Goal: Complete application form

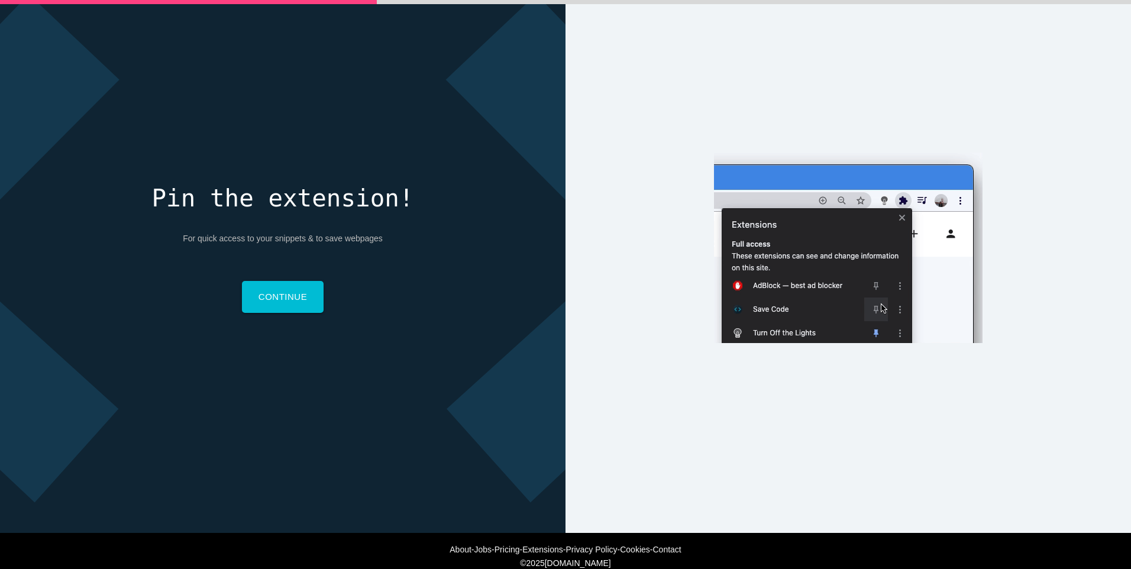
scroll to position [56, 0]
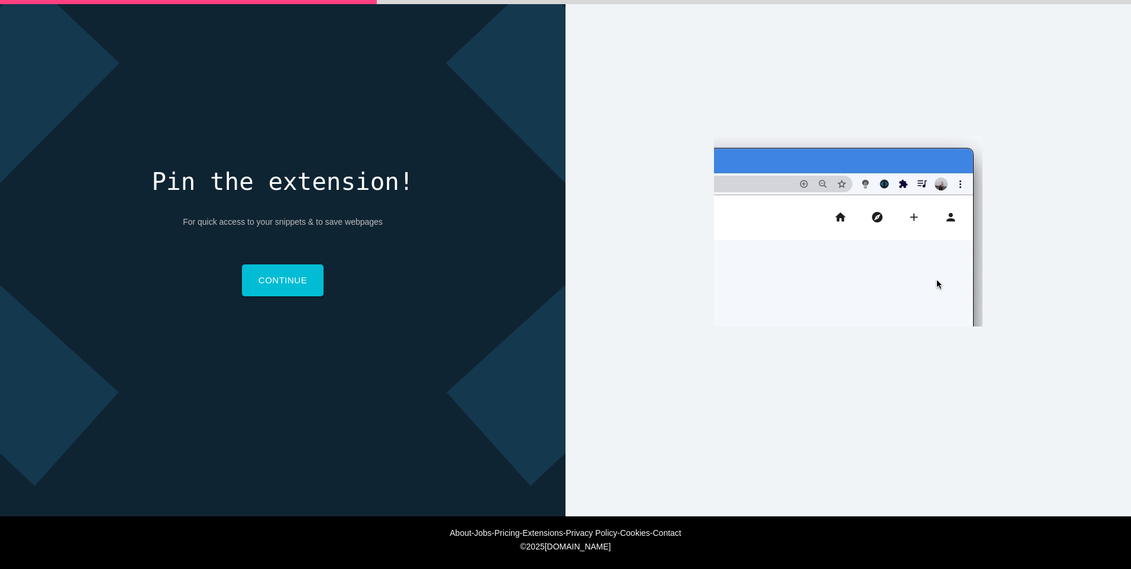
drag, startPoint x: 860, startPoint y: 366, endPoint x: 850, endPoint y: 367, distance: 10.8
click at [859, 366] on div "Why do you code? Why do you code? For work For school For fun Why do you code? …" at bounding box center [849, 231] width 566 height 569
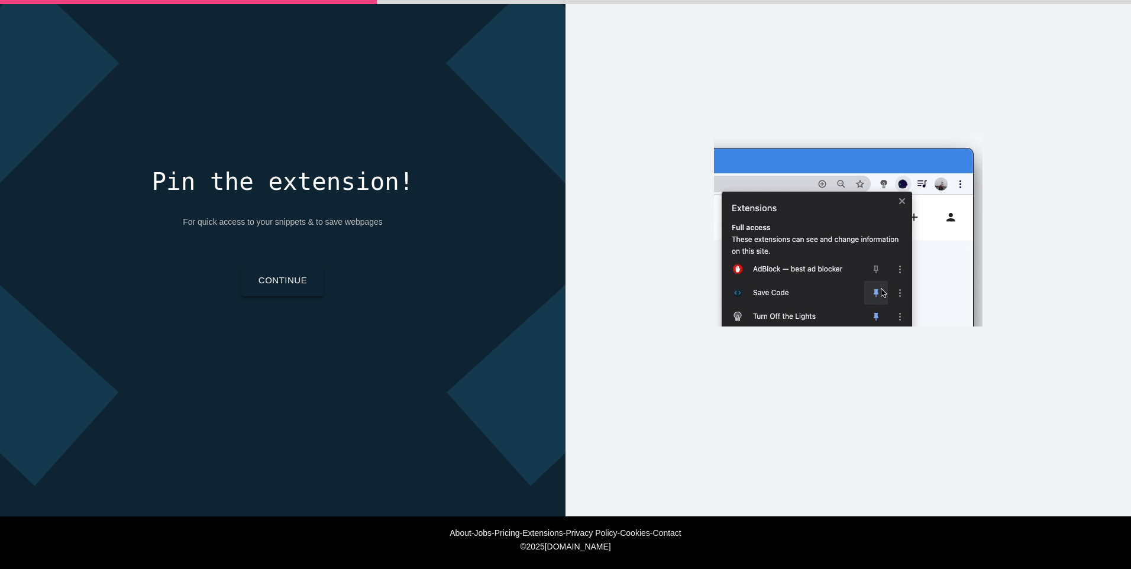
drag, startPoint x: 287, startPoint y: 268, endPoint x: 294, endPoint y: 277, distance: 11.8
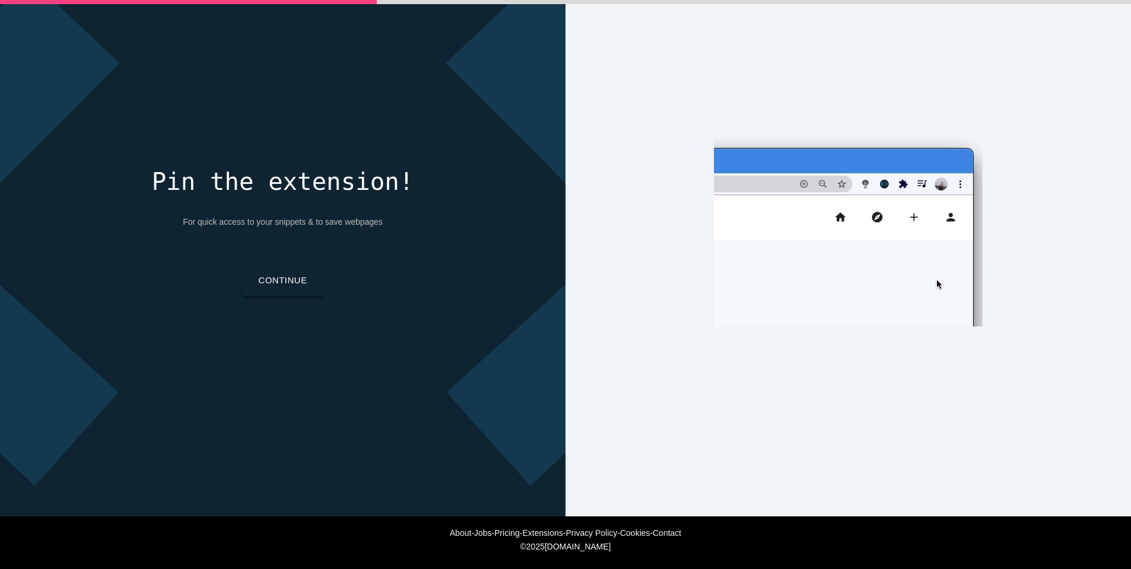
click at [287, 270] on link "Continue" at bounding box center [283, 280] width 82 height 32
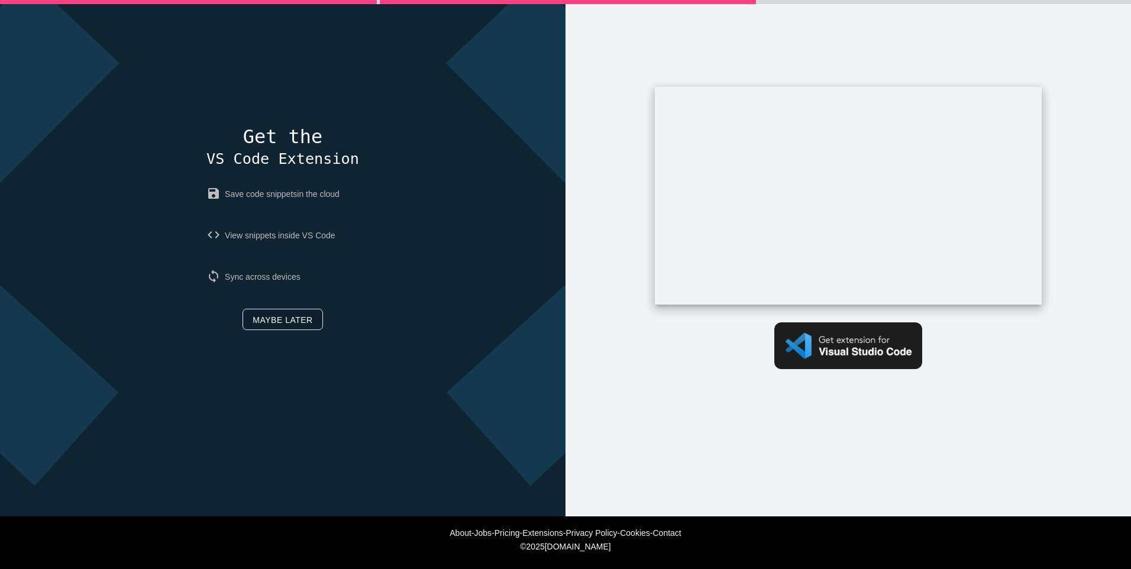
click at [286, 317] on link "Maybe later" at bounding box center [283, 319] width 80 height 21
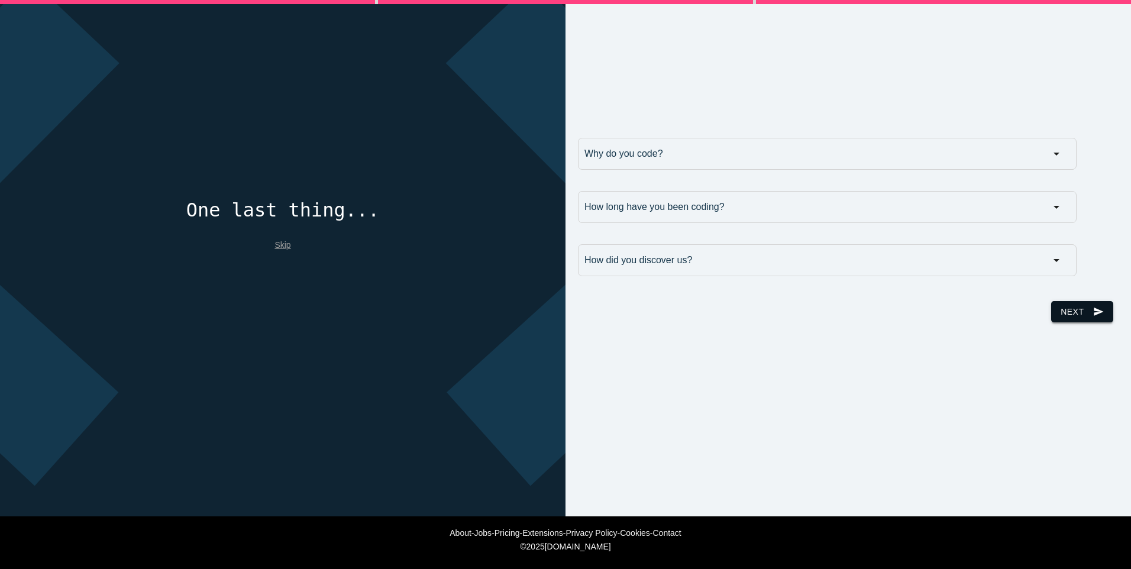
click at [1060, 314] on button "Next send" at bounding box center [1082, 311] width 62 height 21
click at [720, 153] on input "Why do you code?" at bounding box center [827, 154] width 499 height 32
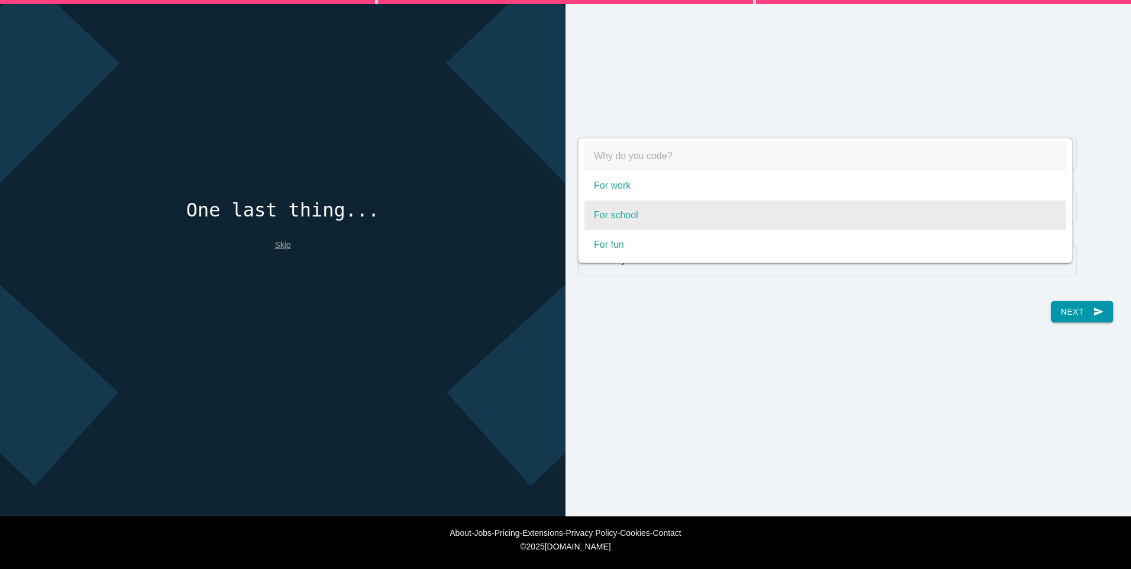
click at [693, 218] on span "For school" at bounding box center [826, 216] width 482 height 30
select select "For school"
type input "For school"
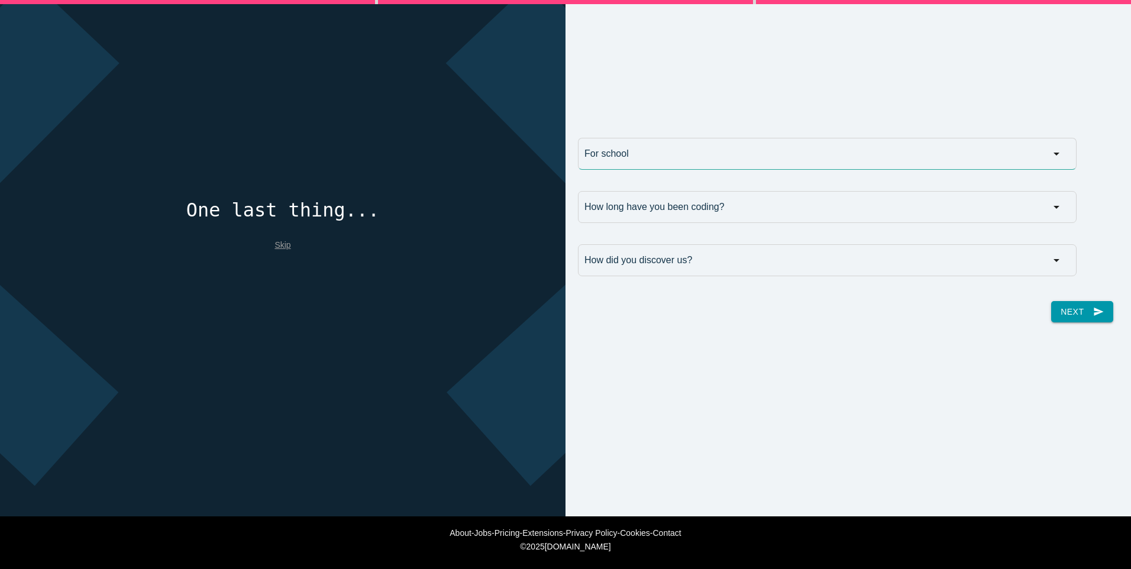
click at [743, 163] on input "For school" at bounding box center [827, 154] width 499 height 32
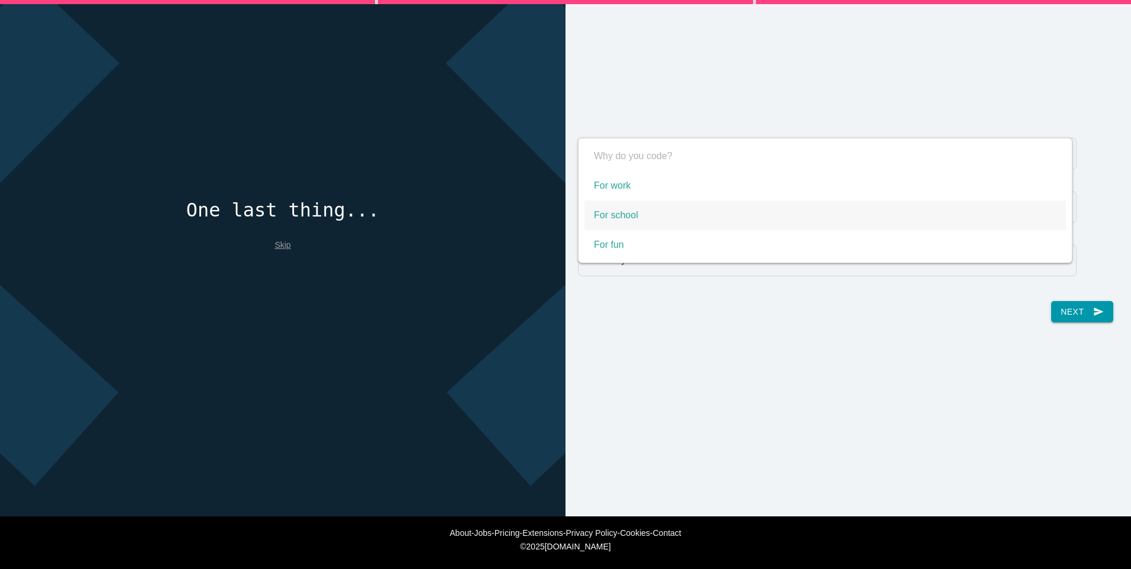
click at [705, 212] on span "For school" at bounding box center [826, 216] width 482 height 30
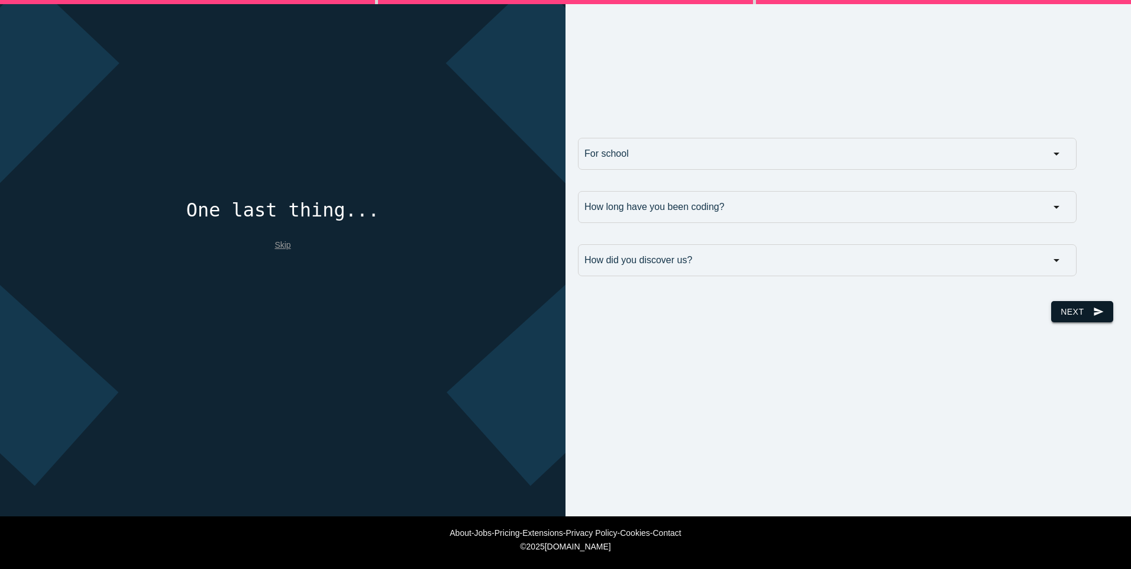
click at [1061, 302] on button "Next send" at bounding box center [1082, 311] width 62 height 21
click at [690, 202] on input "How long have you been coding?" at bounding box center [827, 207] width 499 height 32
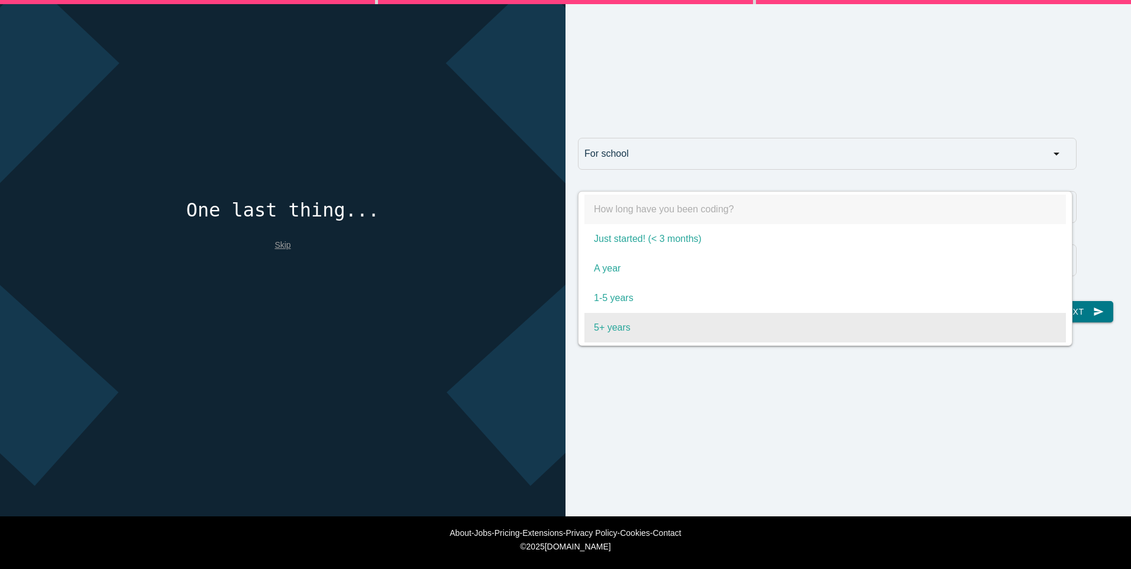
click at [691, 313] on span "5+ years" at bounding box center [826, 328] width 482 height 30
select select "5+ years"
type input "5+ years"
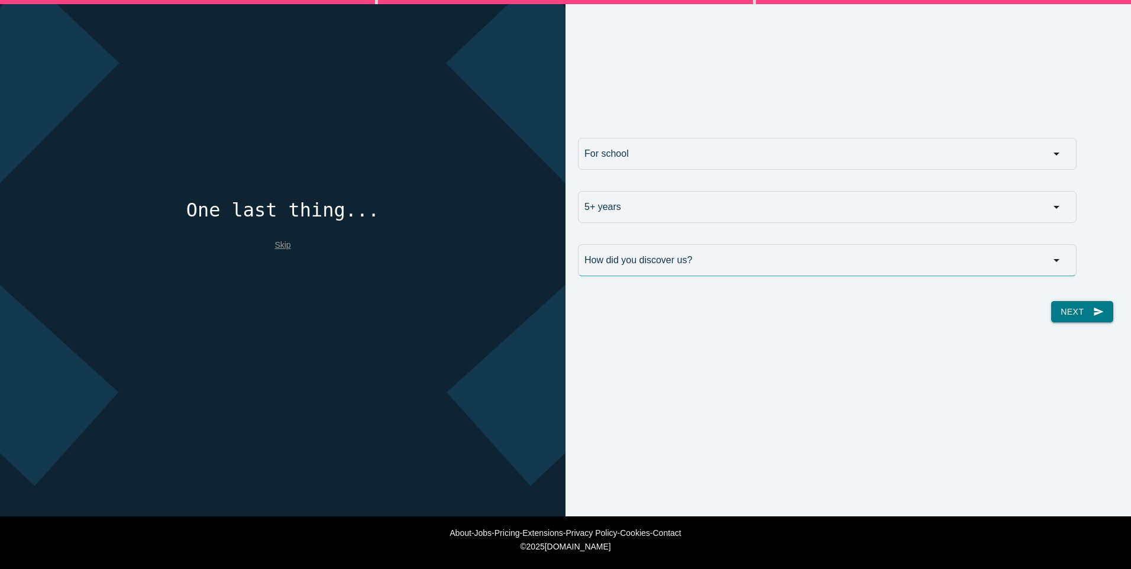
click at [775, 267] on input "How did you discover us?" at bounding box center [827, 260] width 499 height 32
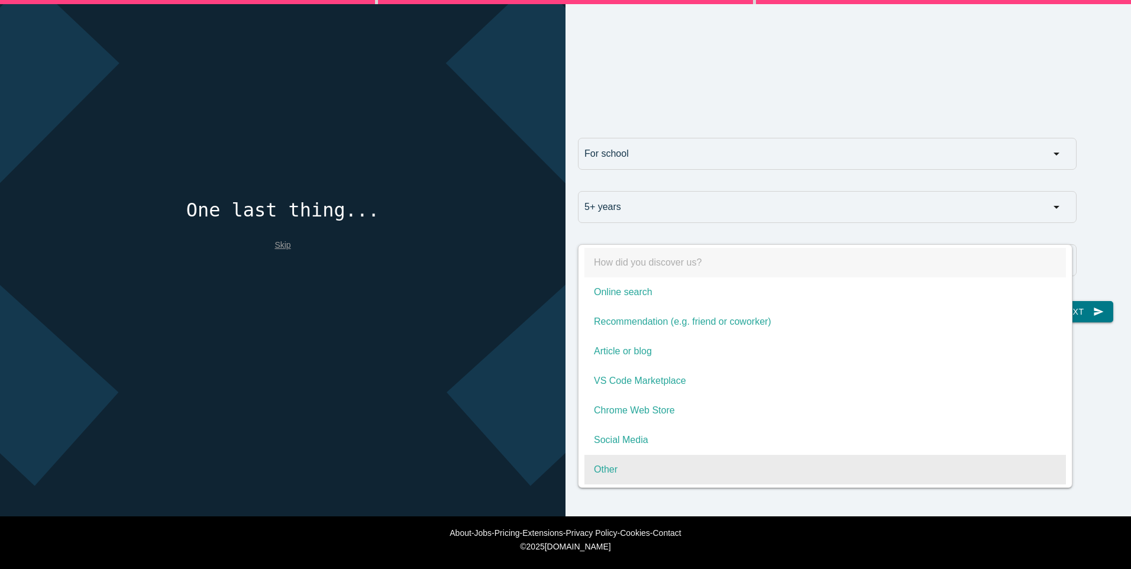
click at [712, 464] on span "Other" at bounding box center [826, 470] width 482 height 30
select select "Other"
type input "Other"
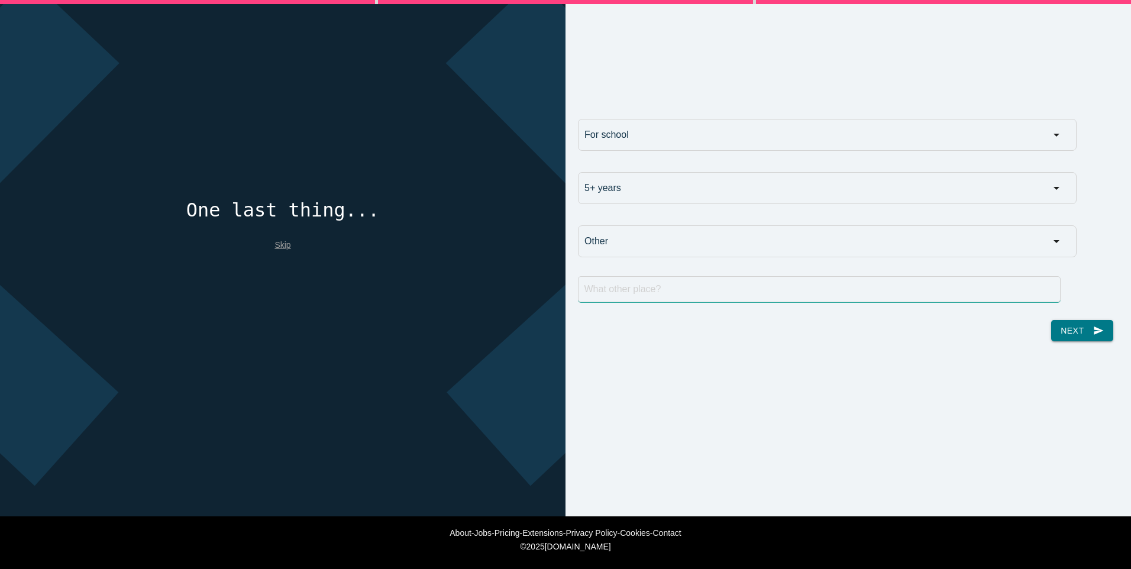
click at [948, 287] on input "text" at bounding box center [819, 289] width 483 height 26
click at [773, 247] on input "Other" at bounding box center [827, 241] width 499 height 32
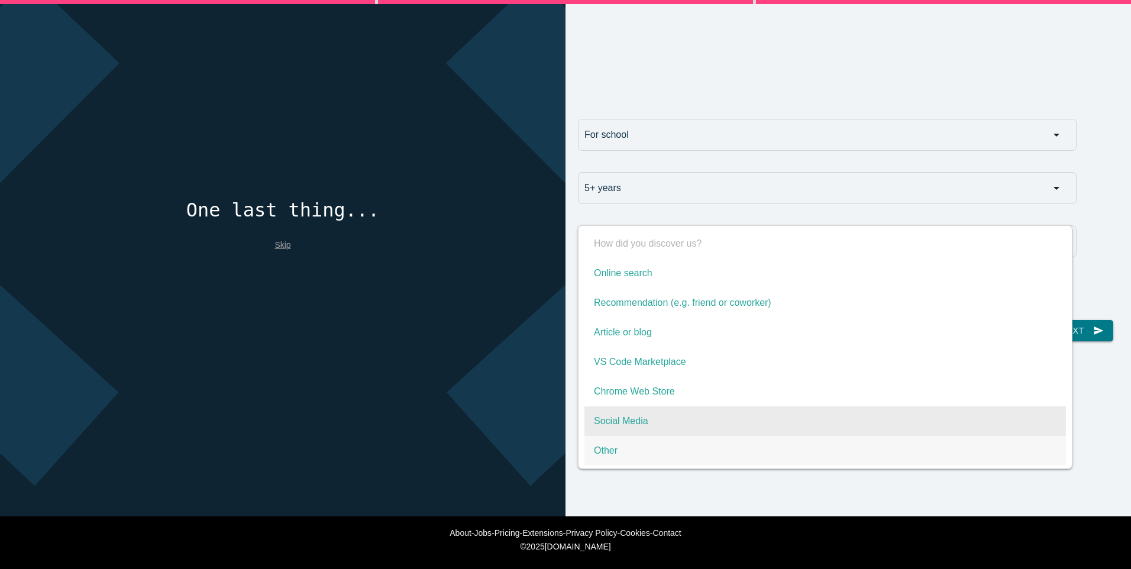
click at [763, 424] on span "Social Media" at bounding box center [826, 421] width 482 height 30
select select "Social Media"
type input "Social Media"
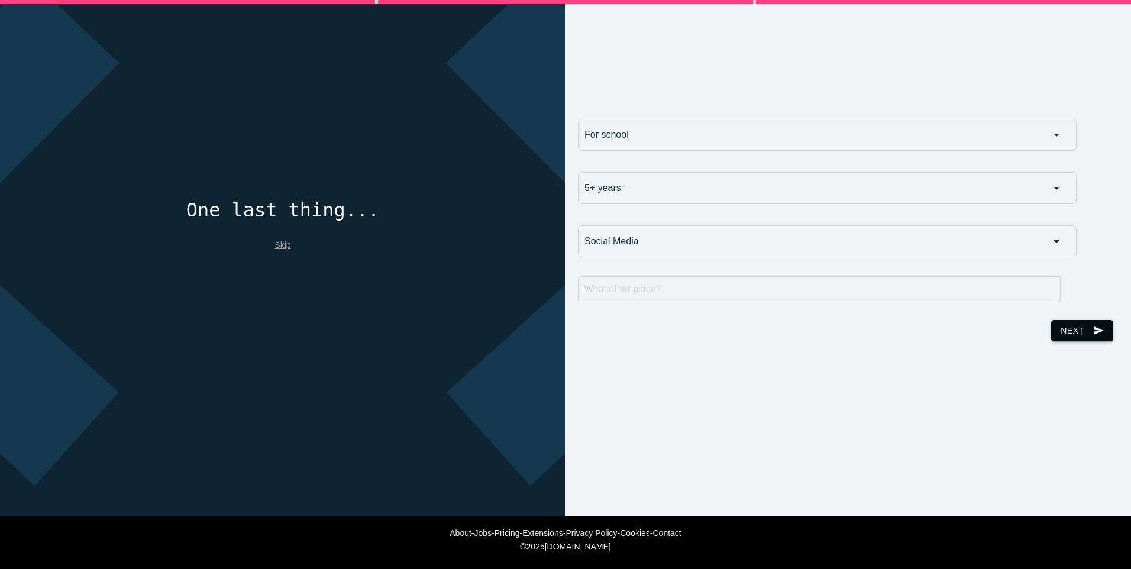
click at [1065, 322] on button "Next send" at bounding box center [1082, 330] width 62 height 21
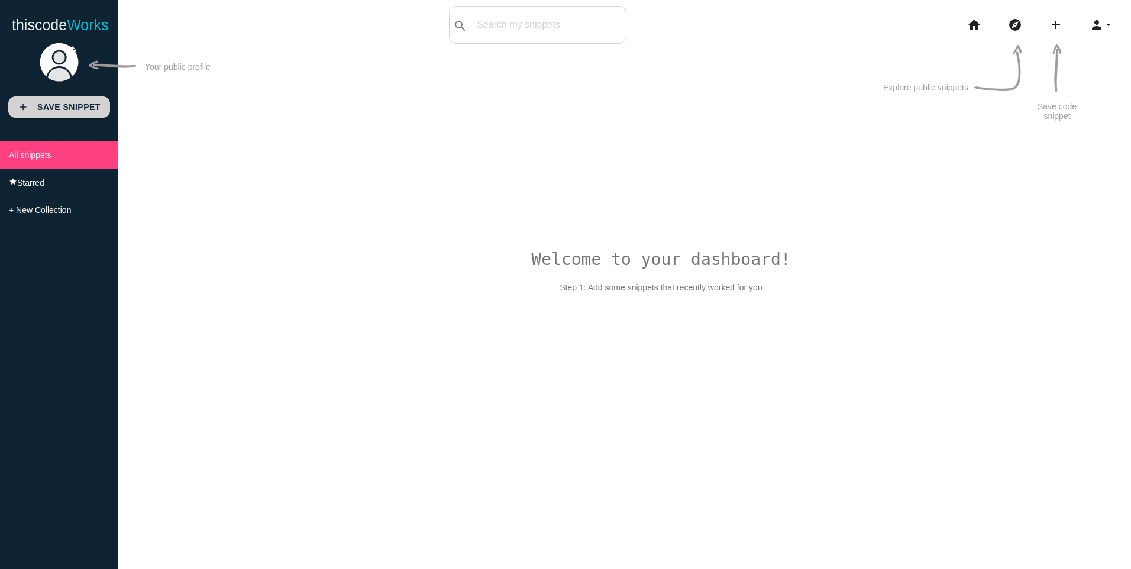
click at [67, 107] on b "Save Snippet" at bounding box center [68, 106] width 63 height 9
